Goal: Information Seeking & Learning: Check status

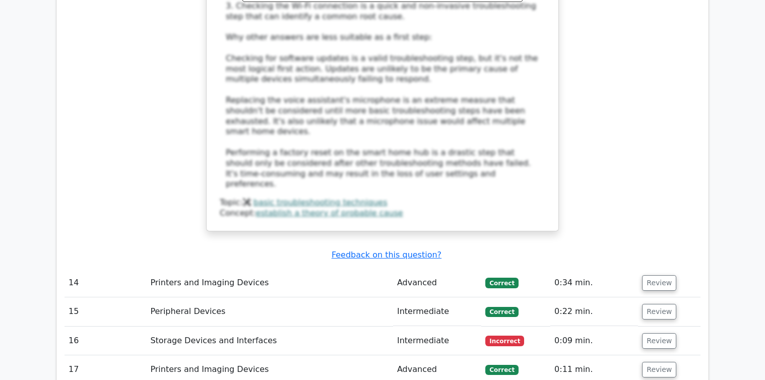
scroll to position [3932, 0]
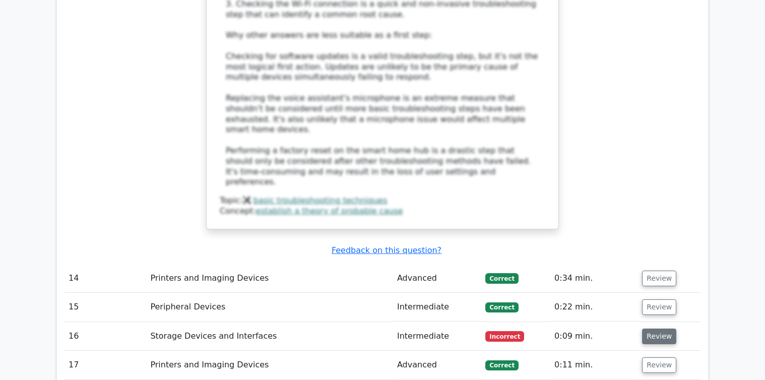
click at [650, 329] on button "Review" at bounding box center [659, 337] width 34 height 16
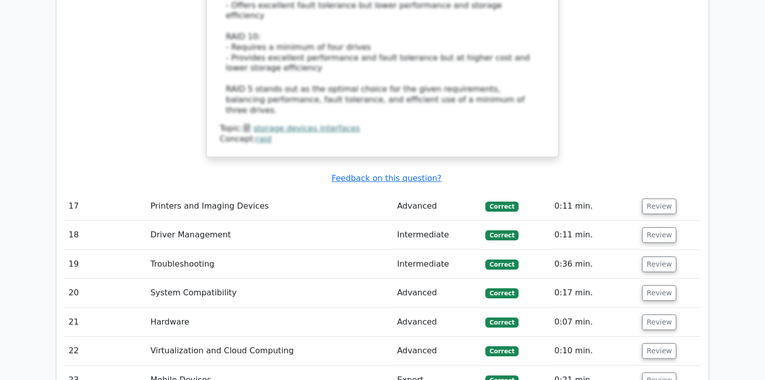
scroll to position [4789, 0]
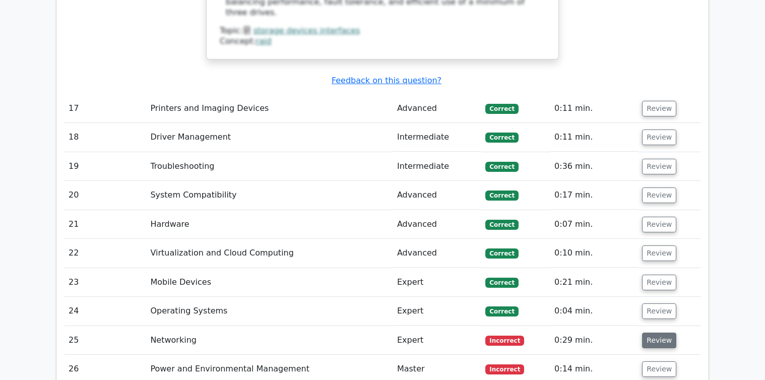
click at [660, 333] on button "Review" at bounding box center [659, 341] width 34 height 16
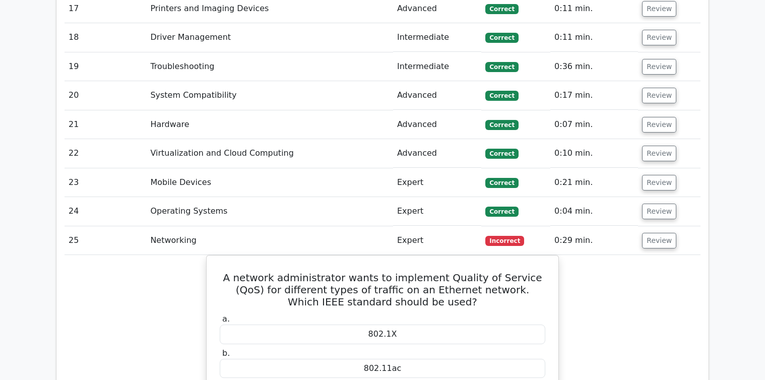
scroll to position [4890, 0]
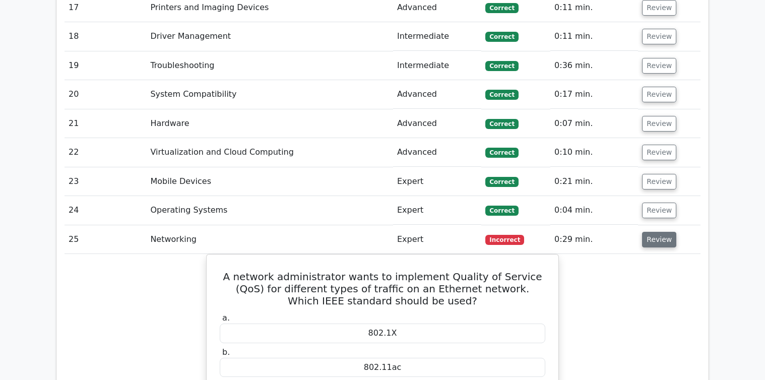
click at [663, 232] on button "Review" at bounding box center [659, 240] width 34 height 16
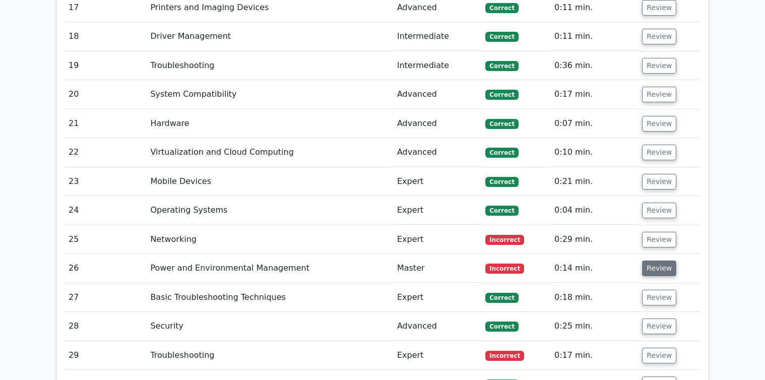
click at [658, 261] on button "Review" at bounding box center [659, 269] width 34 height 16
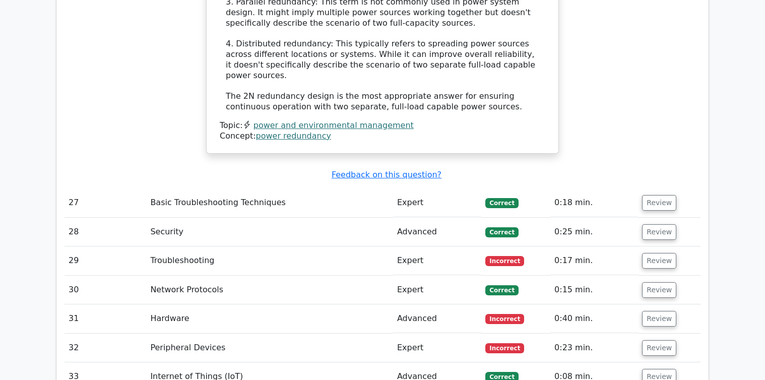
scroll to position [5596, 0]
click at [656, 253] on button "Review" at bounding box center [659, 261] width 34 height 16
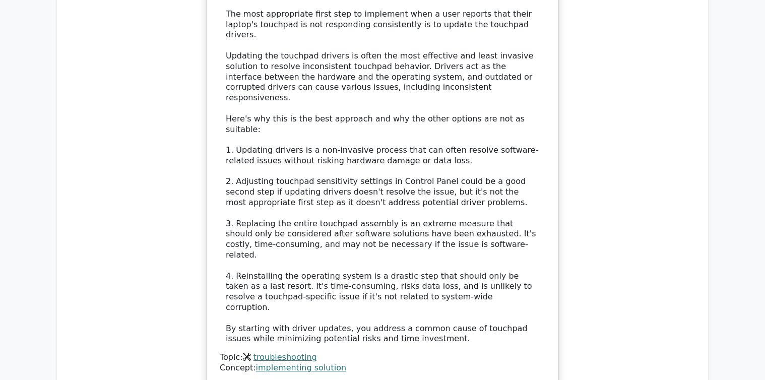
scroll to position [6100, 0]
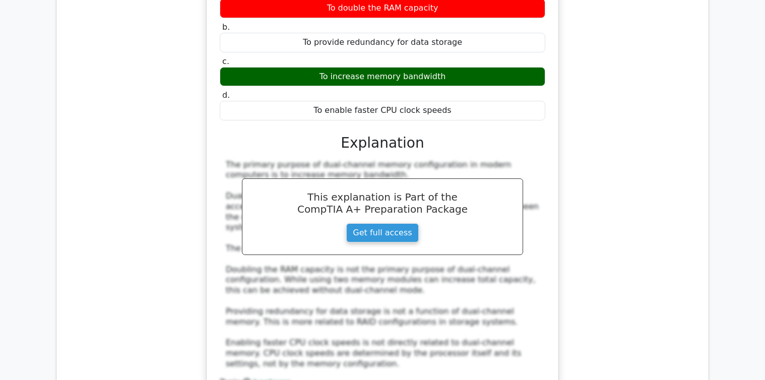
scroll to position [6655, 0]
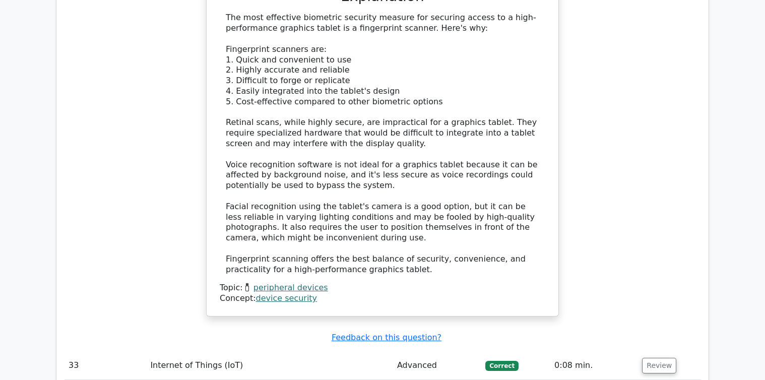
scroll to position [7361, 0]
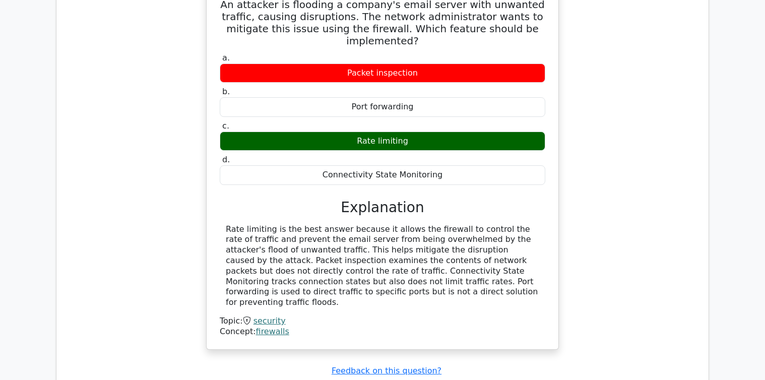
scroll to position [7865, 0]
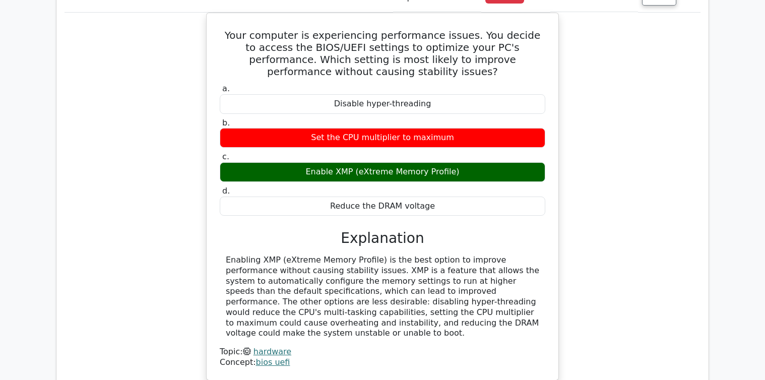
scroll to position [8319, 0]
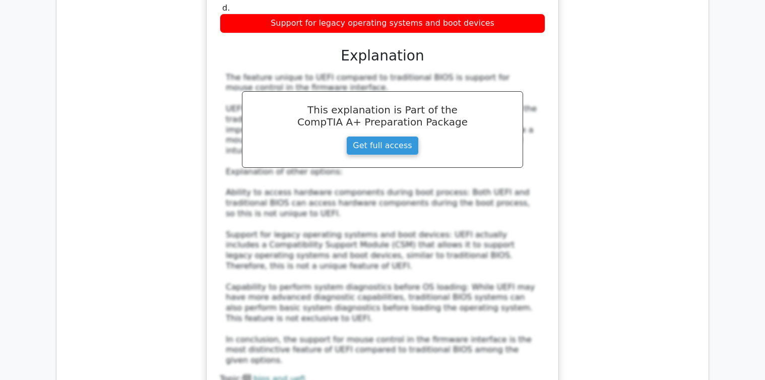
scroll to position [8924, 0]
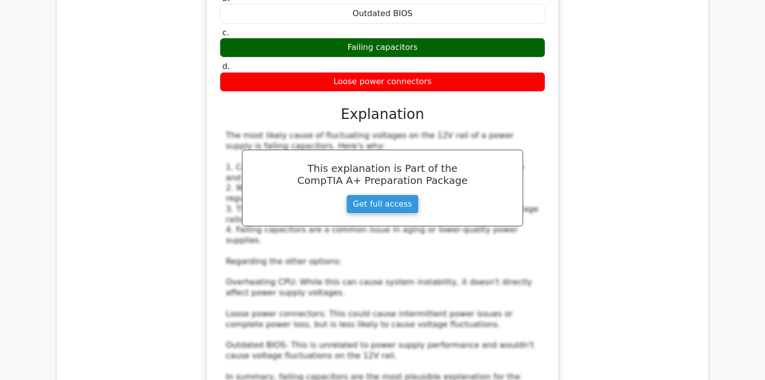
scroll to position [9528, 0]
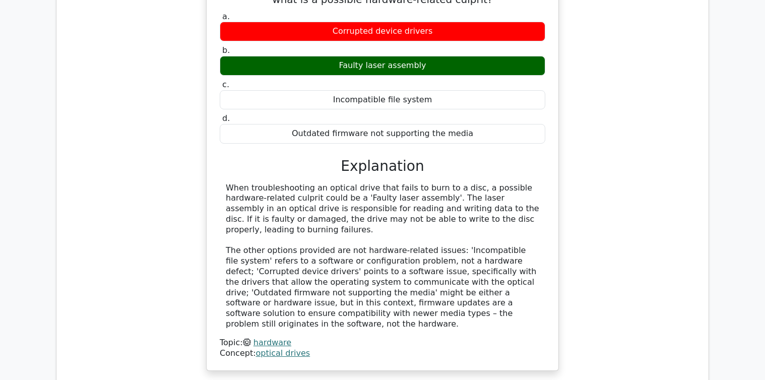
scroll to position [10083, 0]
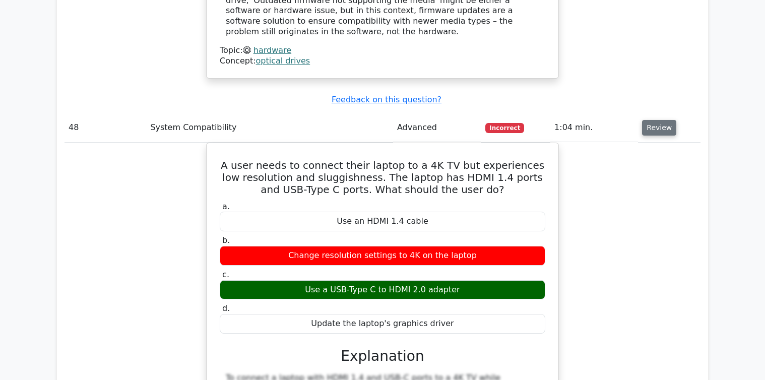
scroll to position [10436, 0]
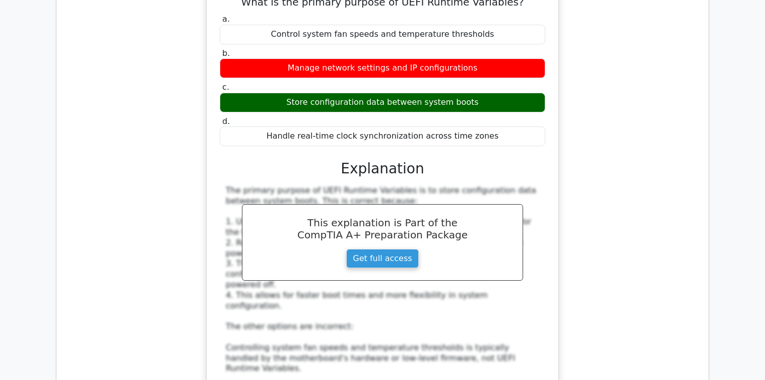
scroll to position [10991, 0]
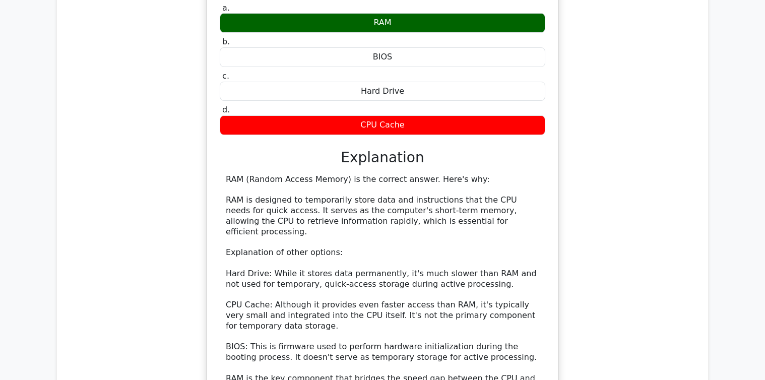
scroll to position [11596, 0]
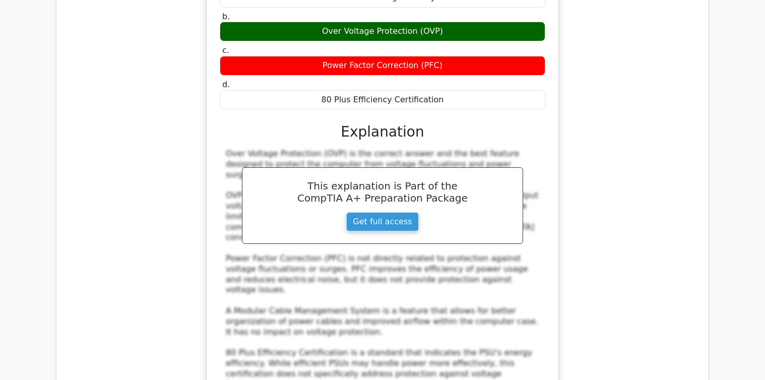
scroll to position [12352, 0]
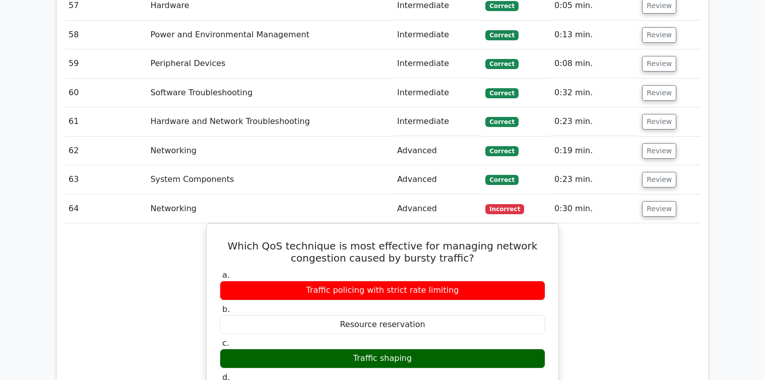
scroll to position [12906, 0]
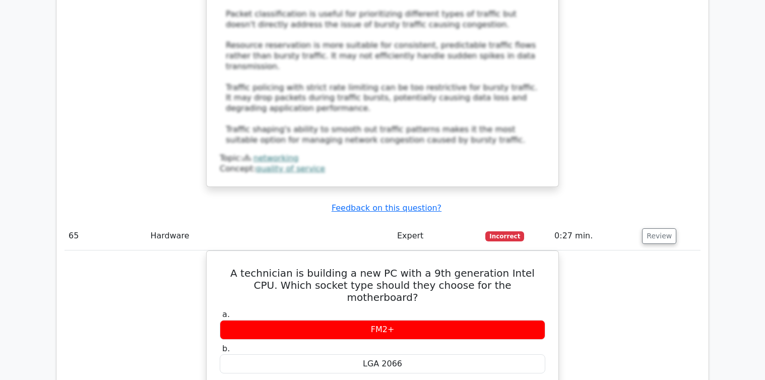
scroll to position [13360, 0]
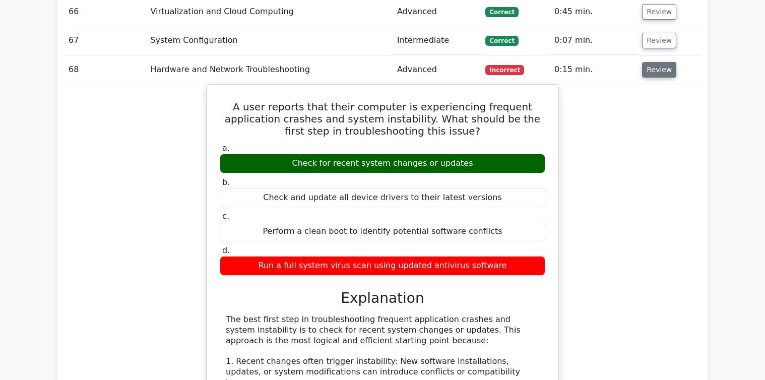
scroll to position [13965, 0]
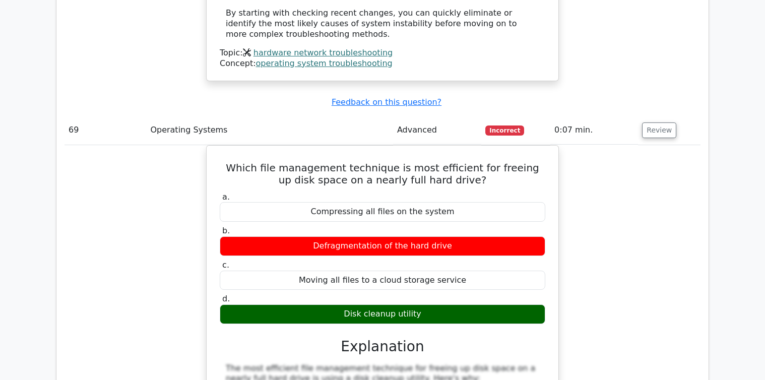
scroll to position [14620, 0]
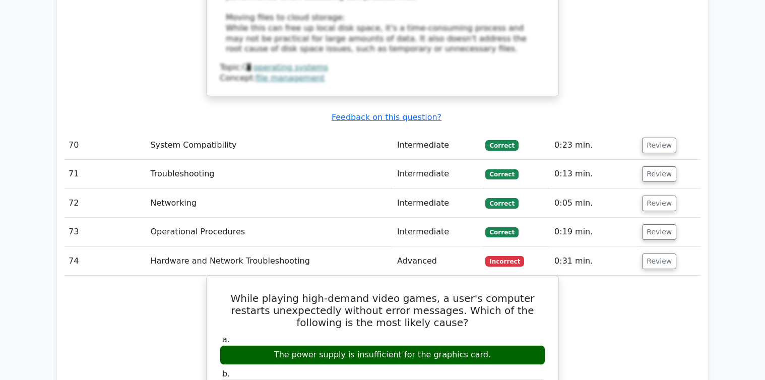
scroll to position [15125, 0]
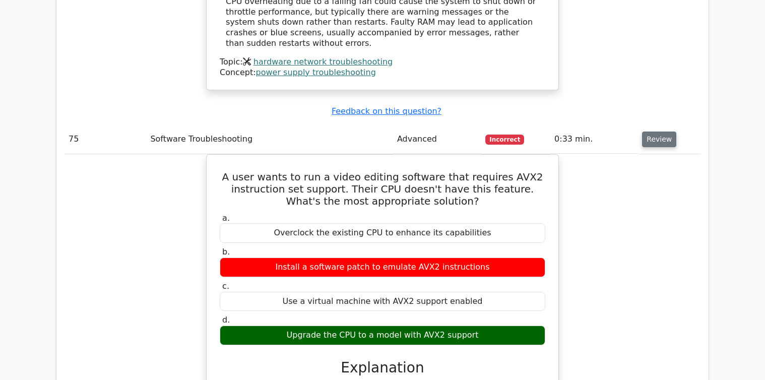
scroll to position [15679, 0]
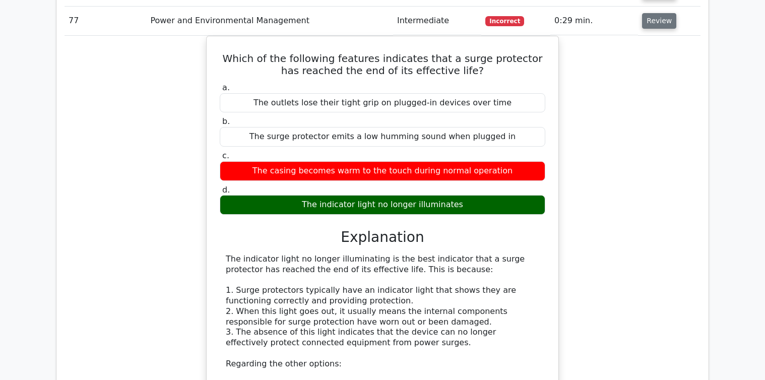
scroll to position [16435, 0]
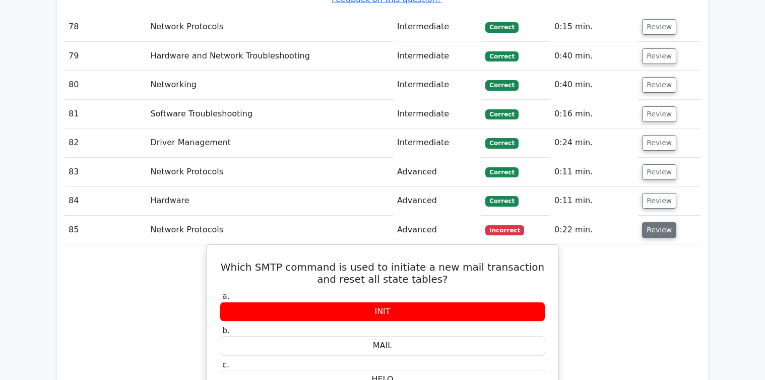
scroll to position [17040, 0]
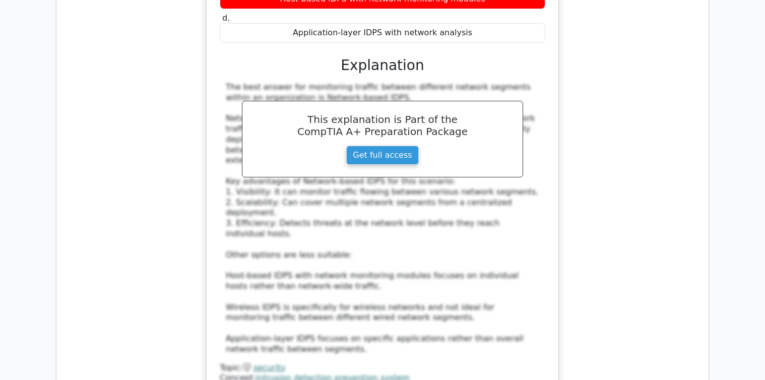
scroll to position [18000, 0]
